Goal: Use online tool/utility

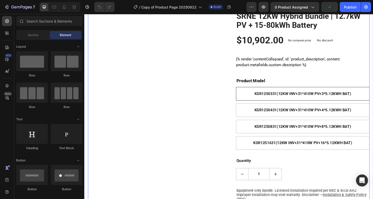
scroll to position [114, 0]
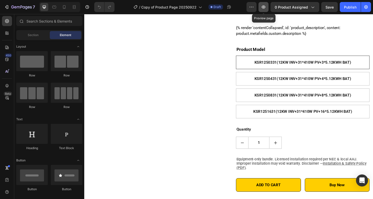
click at [264, 7] on icon "button" at bounding box center [264, 7] width 2 height 2
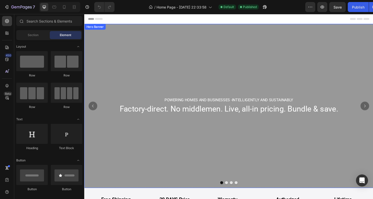
scroll to position [6, 0]
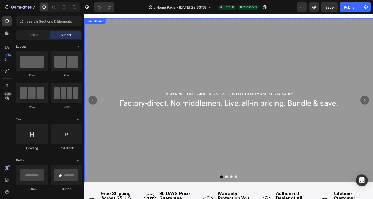
click at [117, 46] on div "Overlay" at bounding box center [234, 103] width 300 height 170
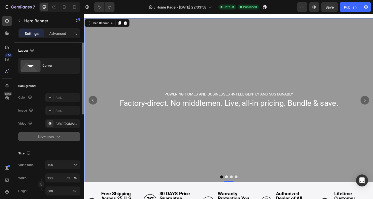
click at [53, 135] on div "Show more" at bounding box center [49, 136] width 23 height 5
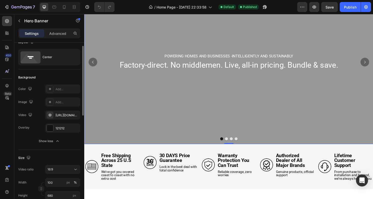
scroll to position [12, 0]
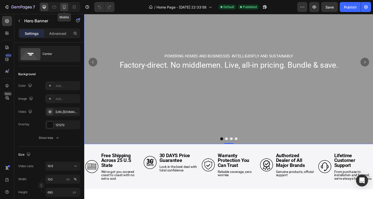
click at [65, 9] on icon at bounding box center [64, 7] width 5 height 5
type input "300"
type input "100%"
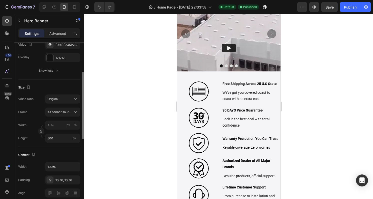
scroll to position [77, 0]
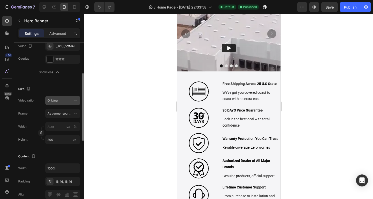
click at [69, 101] on div "Original" at bounding box center [61, 100] width 26 height 5
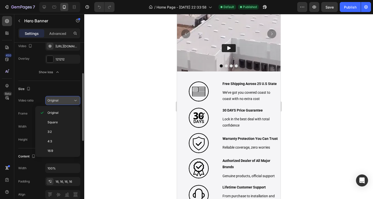
click at [69, 101] on div "Original" at bounding box center [61, 100] width 26 height 5
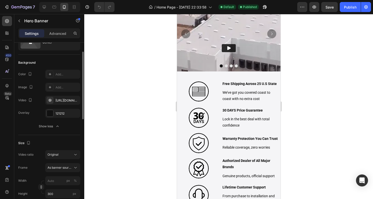
scroll to position [0, 0]
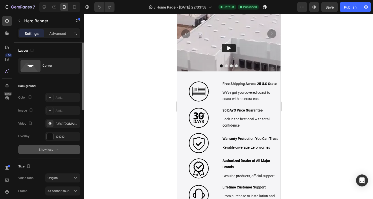
click at [54, 151] on div "Show less" at bounding box center [49, 149] width 21 height 5
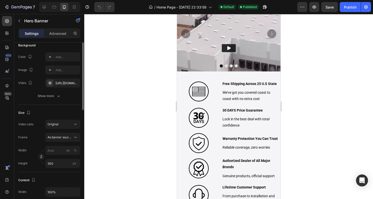
scroll to position [41, 0]
click at [72, 139] on button "As banner source" at bounding box center [62, 136] width 35 height 9
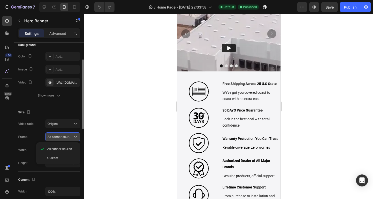
click at [72, 139] on button "As banner source" at bounding box center [62, 136] width 35 height 9
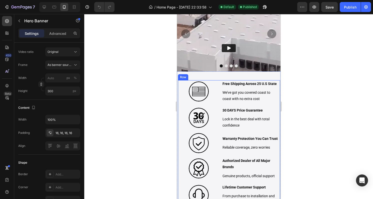
scroll to position [0, 0]
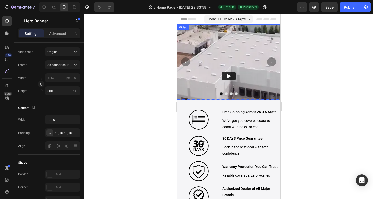
click at [200, 32] on img at bounding box center [229, 76] width 104 height 104
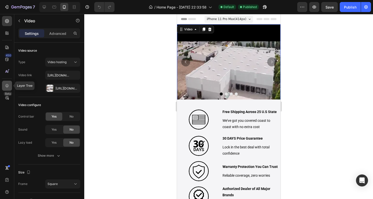
click at [7, 86] on icon at bounding box center [7, 85] width 5 height 5
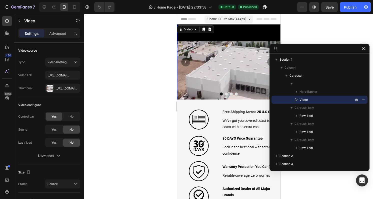
drag, startPoint x: 356, startPoint y: 66, endPoint x: 359, endPoint y: 53, distance: 13.8
